Goal: Navigation & Orientation: Find specific page/section

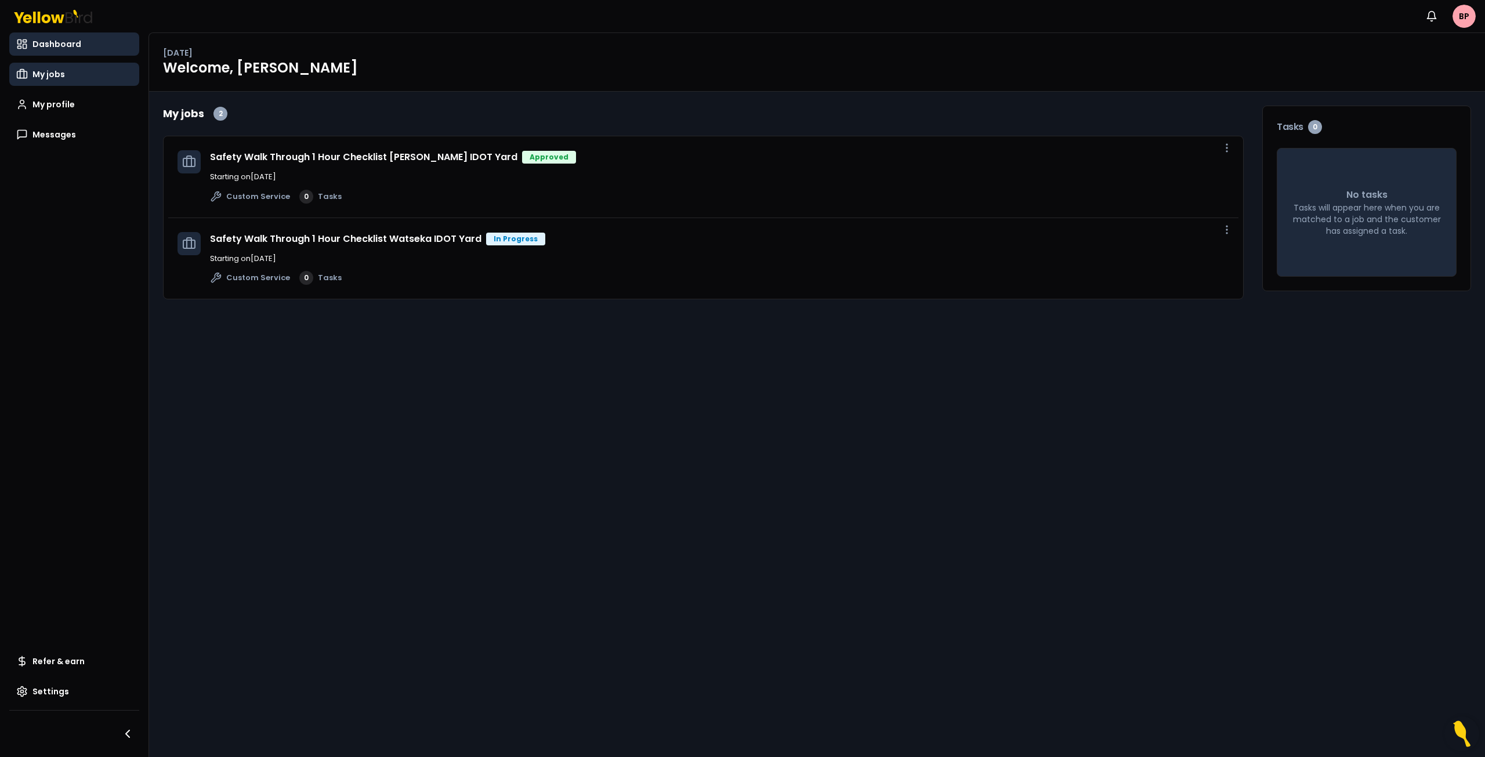
click at [44, 77] on span "My jobs" at bounding box center [48, 74] width 32 height 12
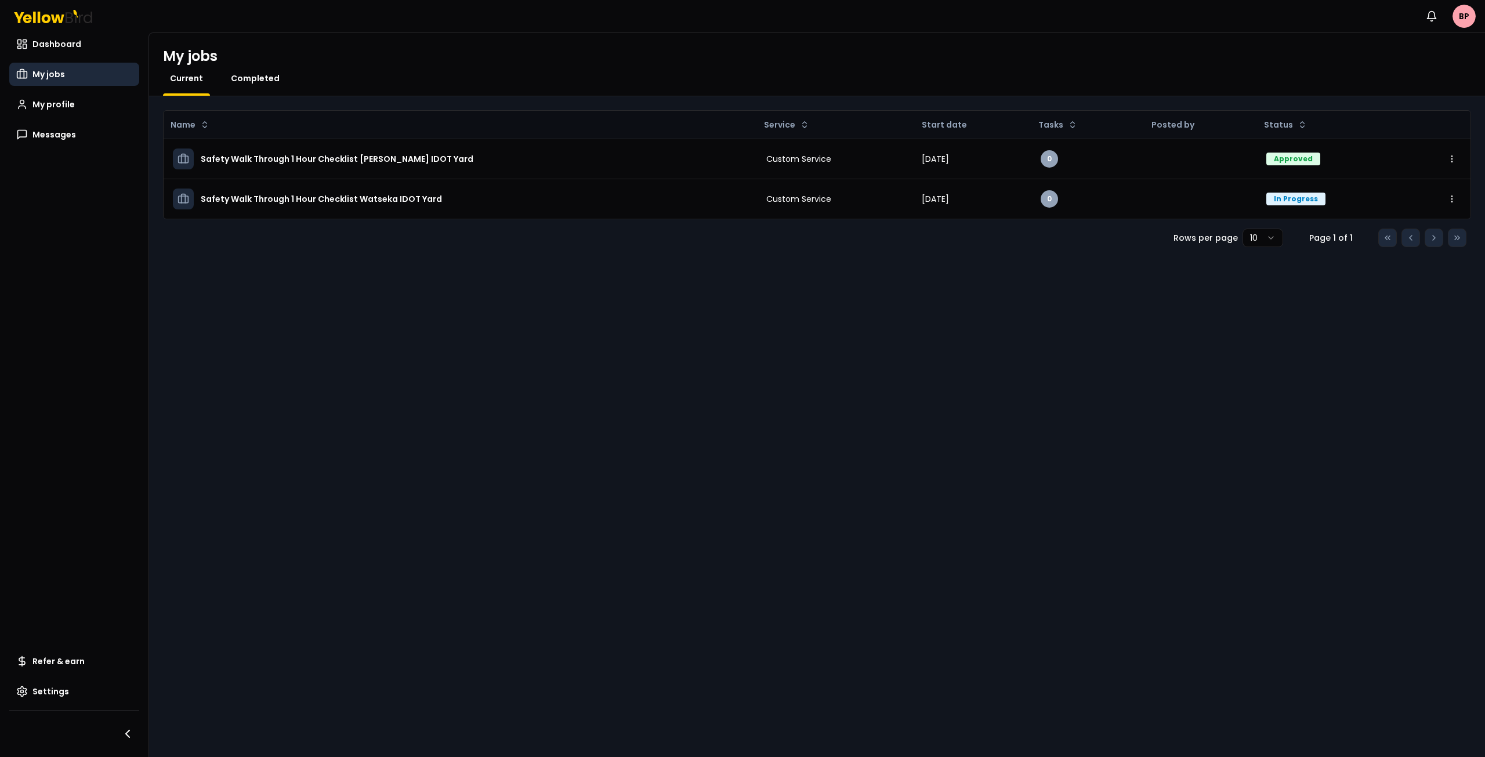
click at [247, 78] on span "Completed" at bounding box center [255, 79] width 49 height 12
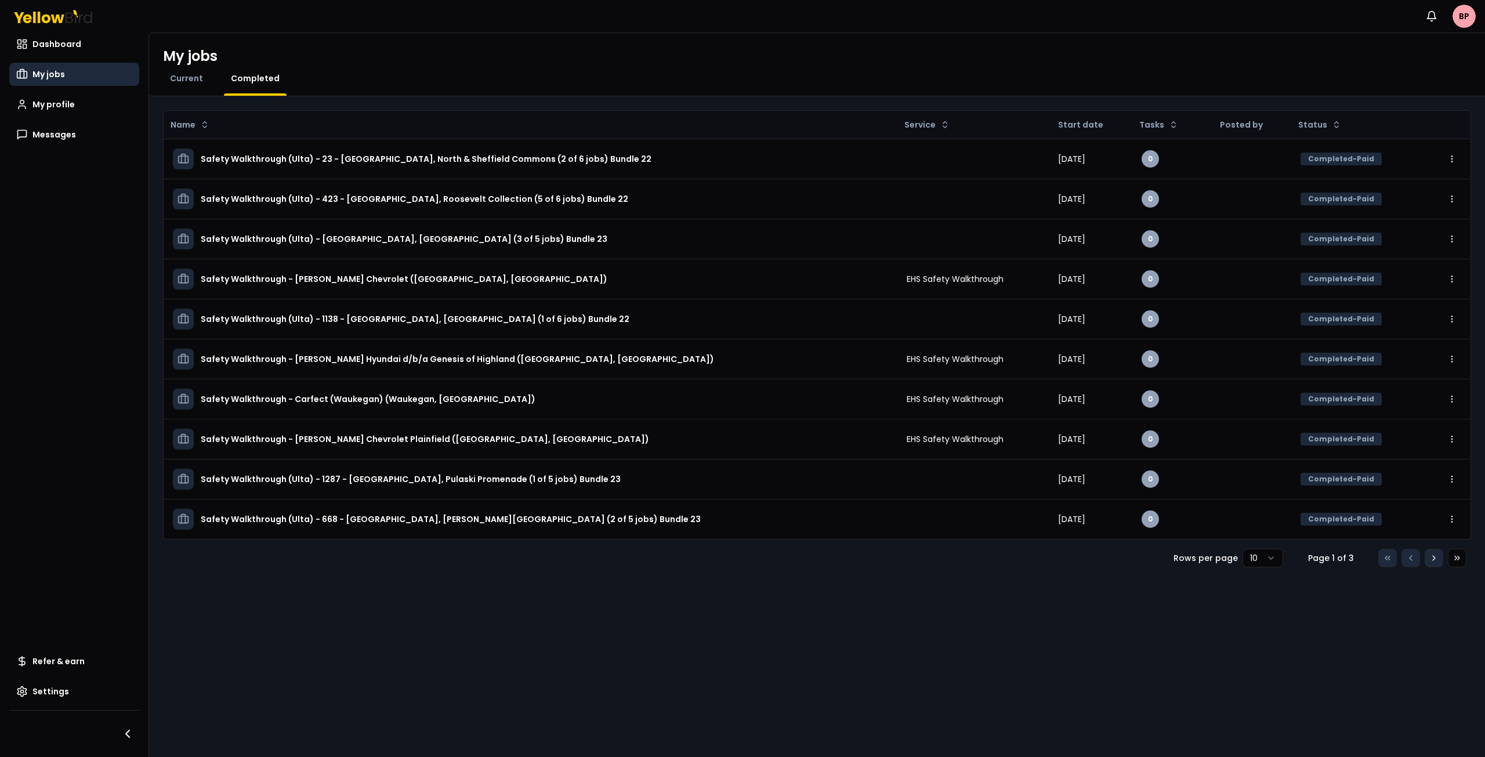
click at [1436, 557] on icon at bounding box center [1433, 557] width 9 height 9
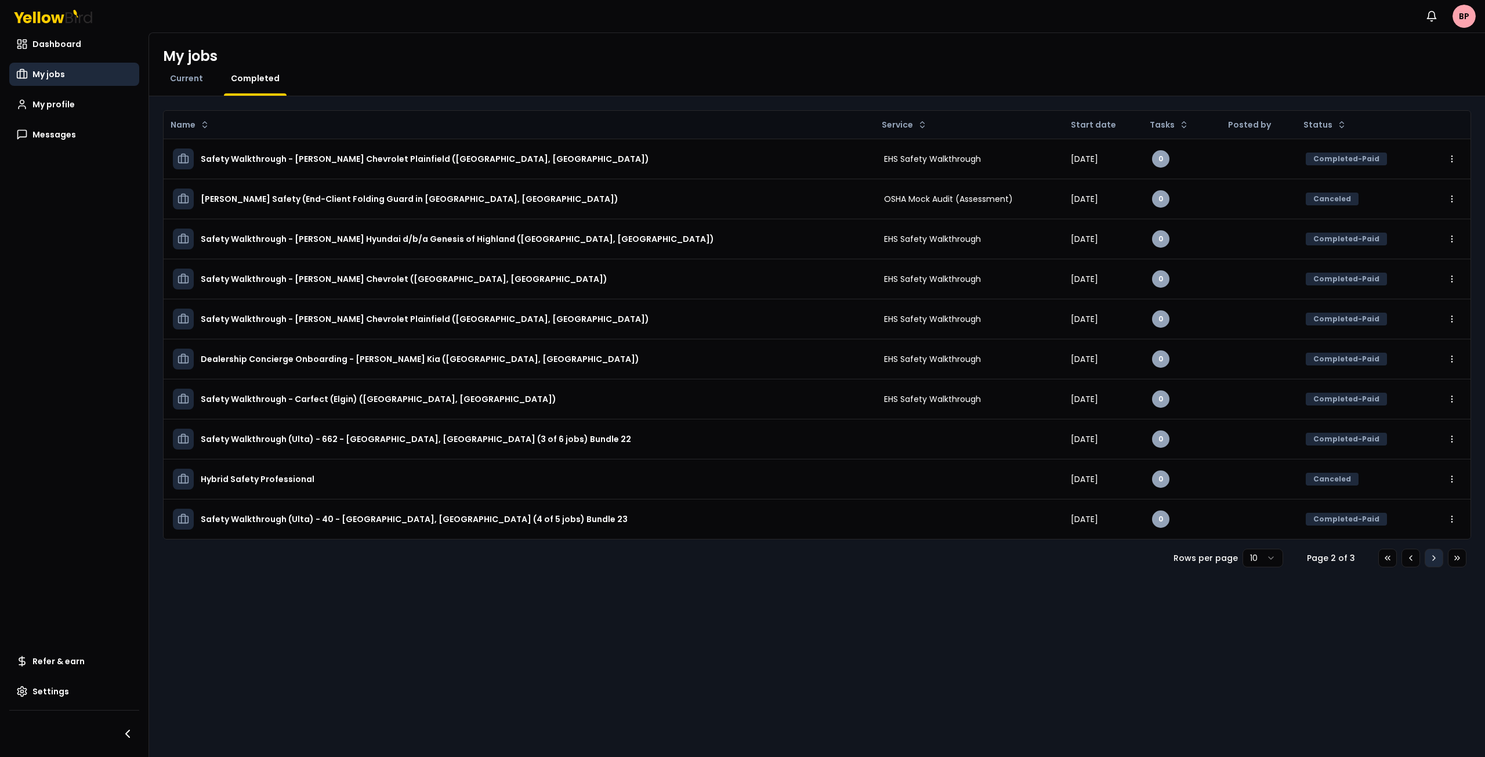
click at [1436, 557] on icon at bounding box center [1433, 557] width 9 height 9
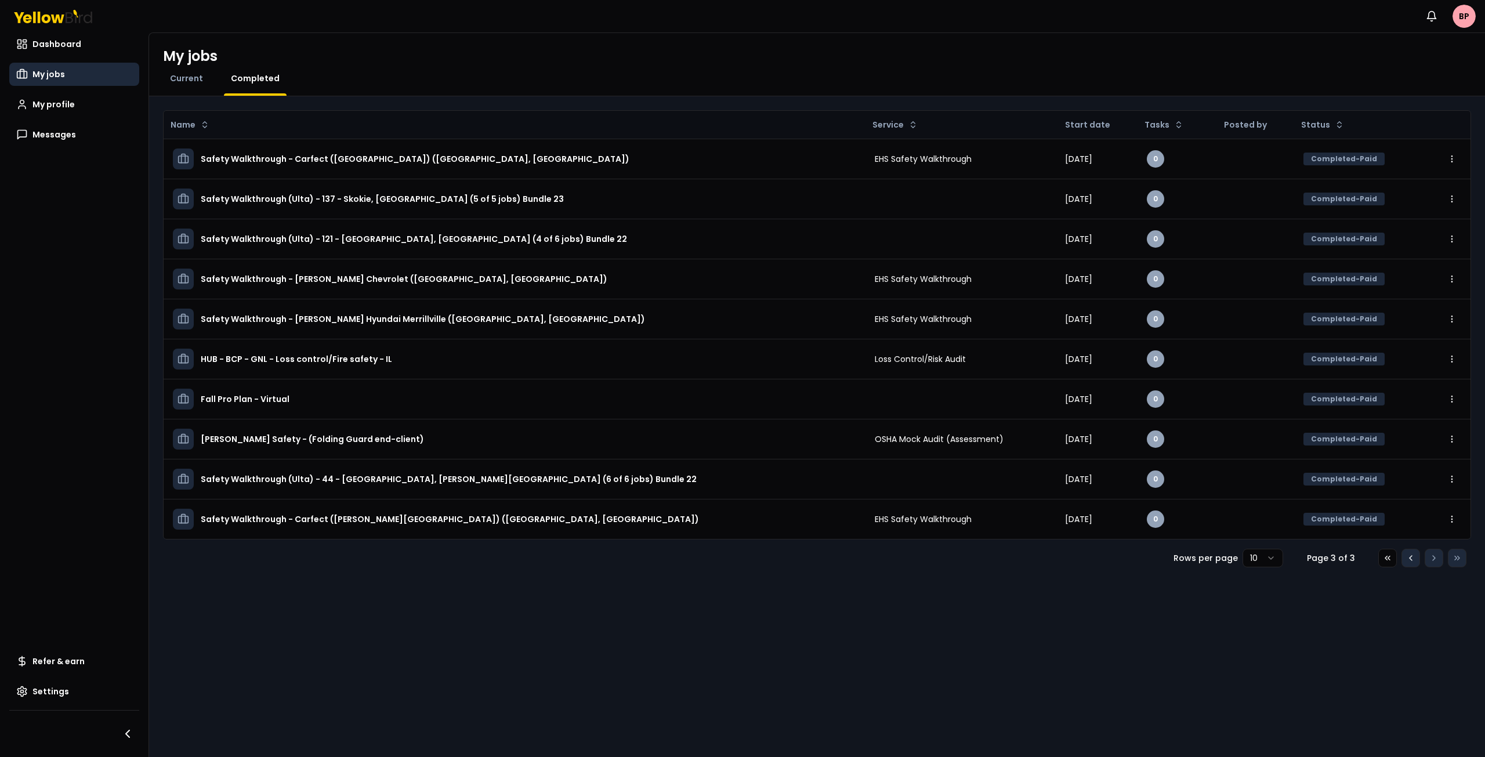
click at [1409, 555] on icon at bounding box center [1410, 557] width 9 height 9
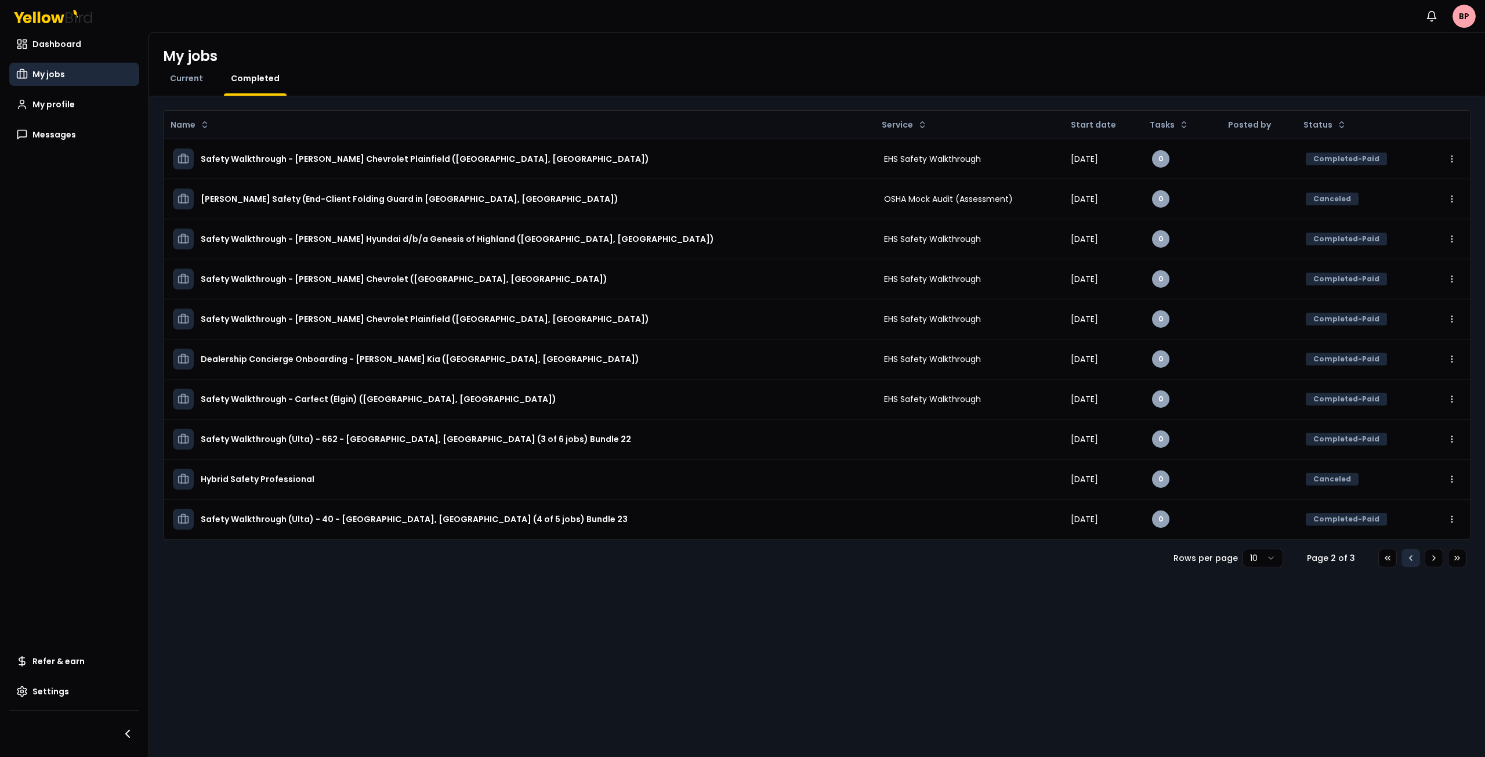
click at [1409, 555] on icon at bounding box center [1410, 557] width 9 height 9
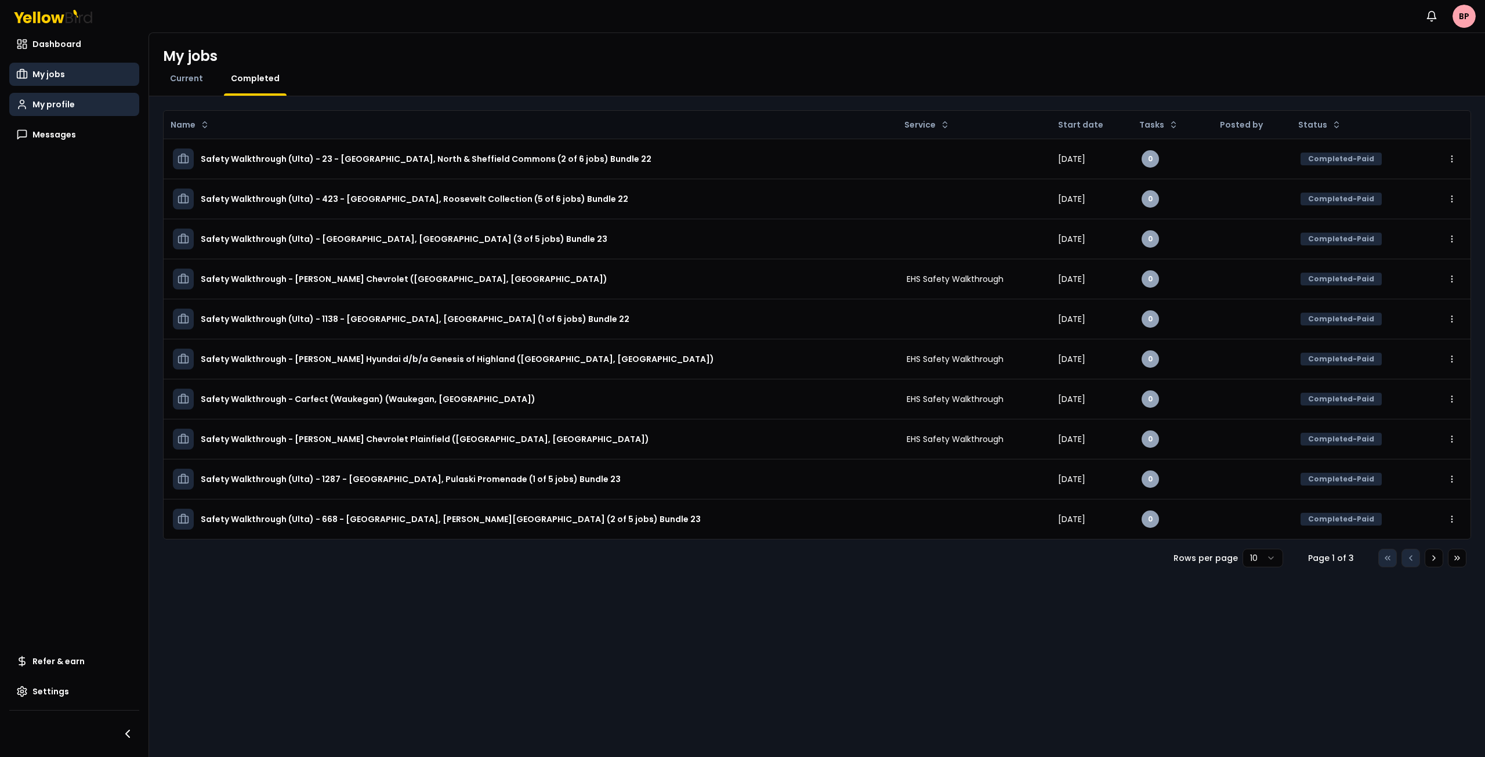
click at [59, 103] on span "My profile" at bounding box center [53, 105] width 42 height 12
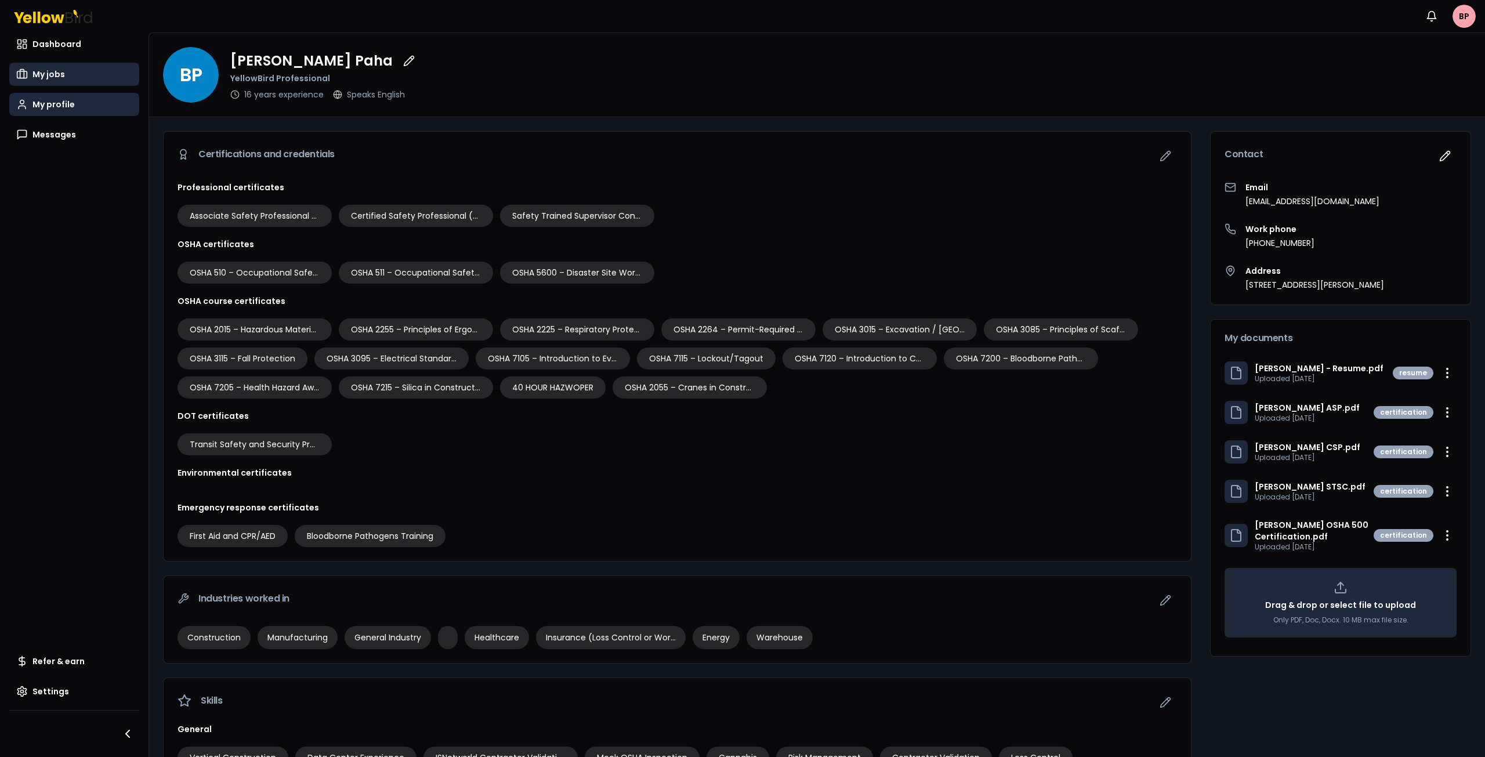
click at [59, 73] on span "My jobs" at bounding box center [48, 74] width 32 height 12
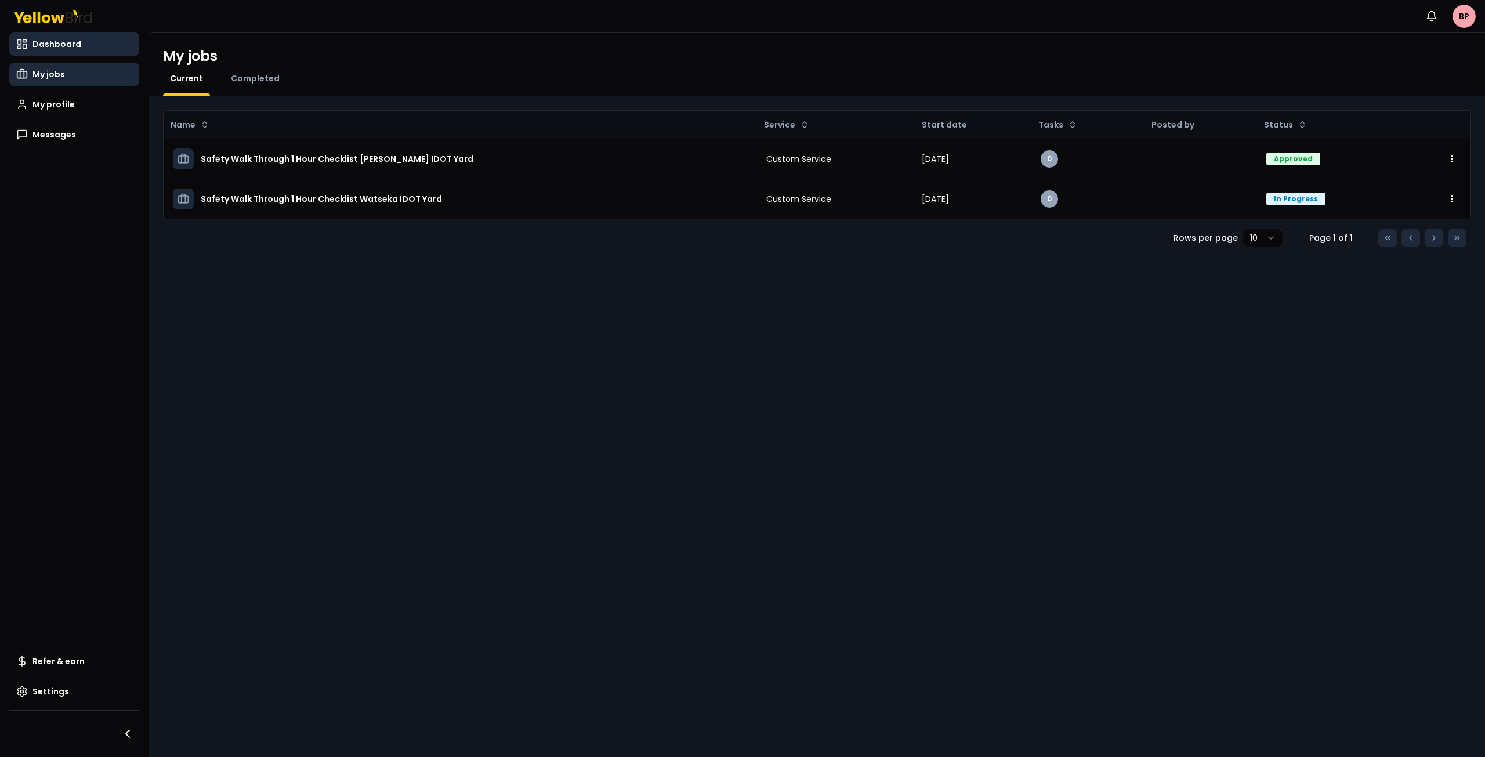
click at [64, 48] on span "Dashboard" at bounding box center [56, 44] width 49 height 12
